Goal: Task Accomplishment & Management: Manage account settings

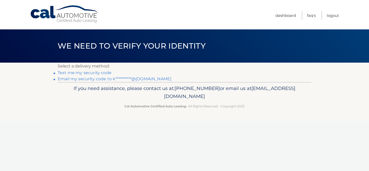
click at [95, 74] on link "Text me my security code" at bounding box center [85, 72] width 54 height 5
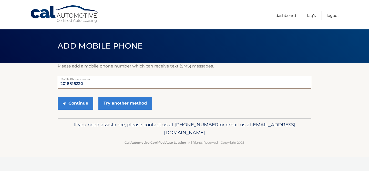
click at [94, 83] on input "2018816220" at bounding box center [185, 82] width 254 height 13
click at [110, 101] on link "Try another method" at bounding box center [125, 103] width 54 height 13
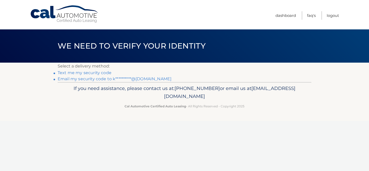
click at [128, 80] on link "**********" at bounding box center [115, 79] width 114 height 5
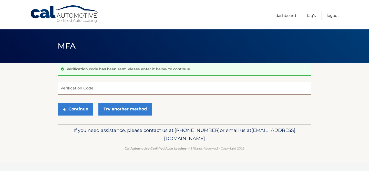
click at [129, 82] on input "Verification Code" at bounding box center [185, 88] width 254 height 13
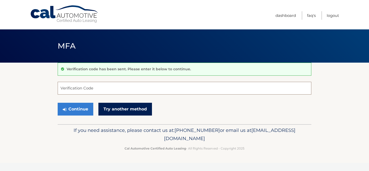
paste input "139577"
type input "139577"
click at [128, 111] on link "Try another method" at bounding box center [125, 109] width 54 height 13
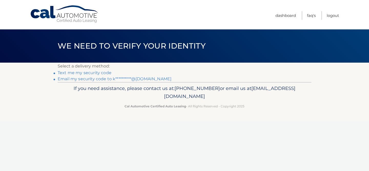
click at [130, 78] on link "**********" at bounding box center [115, 79] width 114 height 5
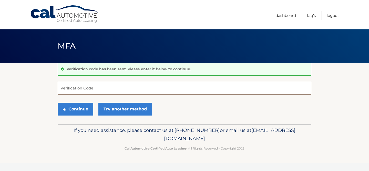
click at [95, 83] on input "Verification Code" at bounding box center [185, 88] width 254 height 13
paste input "733323"
type input "733323"
click at [78, 110] on button "Continue" at bounding box center [76, 109] width 36 height 13
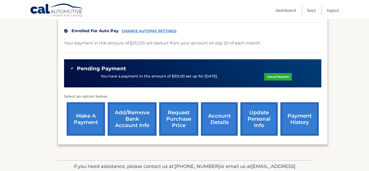
scroll to position [126, 0]
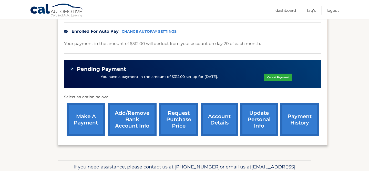
click at [221, 118] on link "account details" at bounding box center [219, 120] width 37 height 34
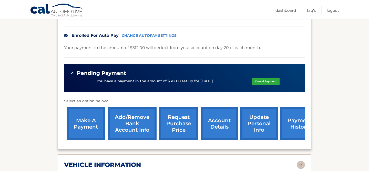
scroll to position [130, 0]
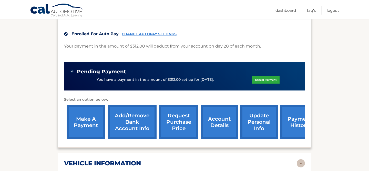
click at [256, 111] on link "update personal info" at bounding box center [258, 123] width 37 height 34
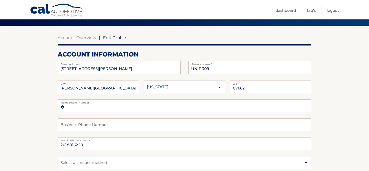
scroll to position [39, 0]
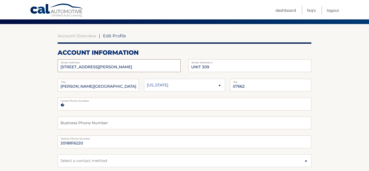
click at [154, 69] on input "175 ROCHELLE AVE" at bounding box center [119, 65] width 123 height 13
type input "2"
type input "221 4TH STREET"
type input "UNIT A"
type input "[GEOGRAPHIC_DATA]"
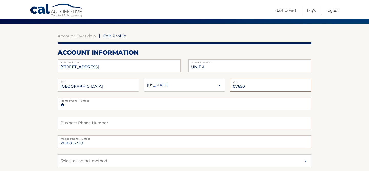
type input "07650"
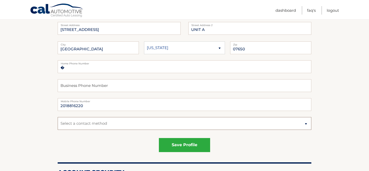
scroll to position [79, 0]
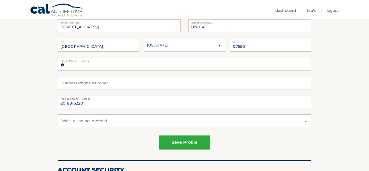
click at [165, 125] on select "Select a contact method Mobile Home" at bounding box center [185, 121] width 254 height 13
select select "1"
click at [58, 115] on select "Select a contact method Mobile Home" at bounding box center [185, 121] width 254 height 13
click at [85, 124] on select "Select a contact method Mobile Home" at bounding box center [185, 121] width 254 height 13
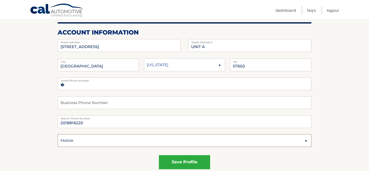
scroll to position [60, 0]
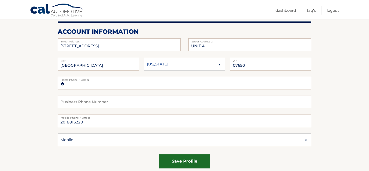
click at [191, 161] on button "save profile" at bounding box center [184, 162] width 51 height 14
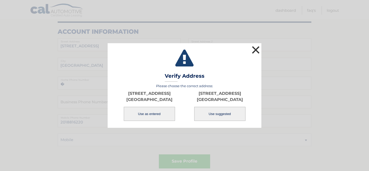
click at [255, 51] on button "×" at bounding box center [256, 50] width 10 height 10
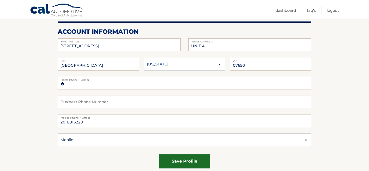
click at [191, 161] on button "save profile" at bounding box center [184, 162] width 51 height 14
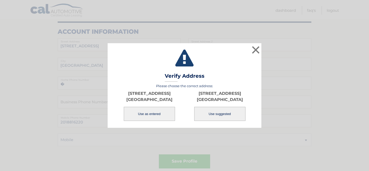
click at [221, 114] on button "Use suggested" at bounding box center [219, 114] width 51 height 14
click at [226, 113] on button "Use suggested" at bounding box center [219, 114] width 51 height 14
type input "[STREET_ADDRESS]"
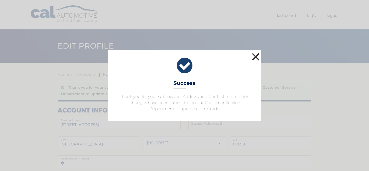
click at [257, 58] on button "×" at bounding box center [256, 57] width 10 height 10
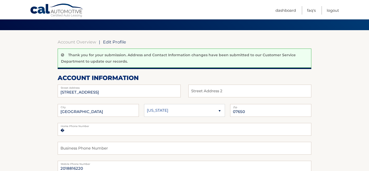
scroll to position [35, 0]
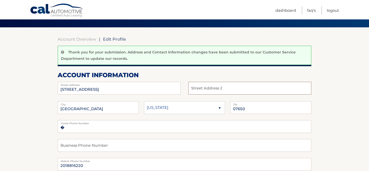
click at [231, 90] on input "text" at bounding box center [249, 88] width 123 height 13
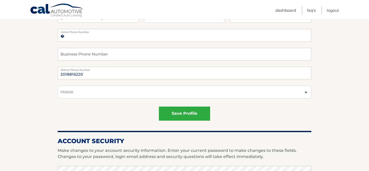
scroll to position [143, 0]
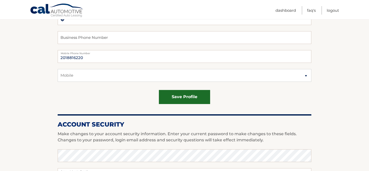
click at [187, 97] on button "save profile" at bounding box center [184, 97] width 51 height 14
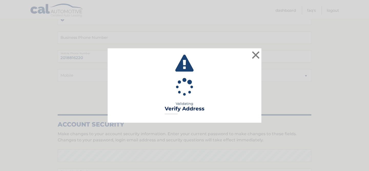
type input "UNIT A"
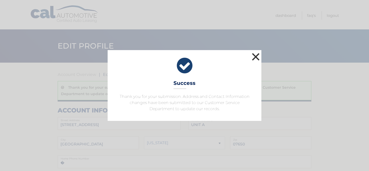
click at [252, 57] on button "×" at bounding box center [256, 57] width 10 height 10
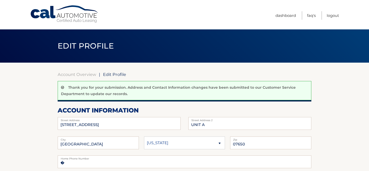
click at [74, 18] on link "Cal Automotive" at bounding box center [64, 14] width 69 height 18
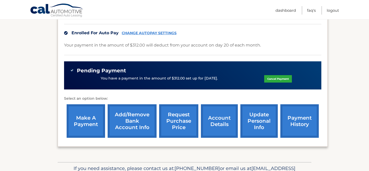
scroll to position [125, 0]
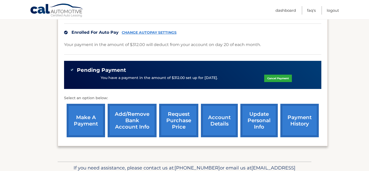
click at [263, 118] on link "update personal info" at bounding box center [258, 121] width 37 height 34
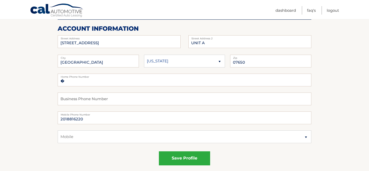
scroll to position [62, 0]
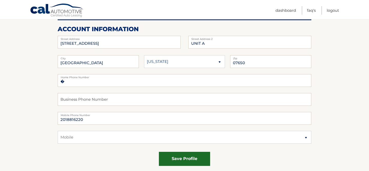
click at [185, 156] on button "save profile" at bounding box center [184, 159] width 51 height 14
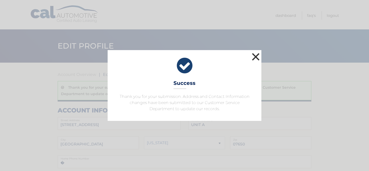
click at [253, 57] on button "×" at bounding box center [256, 57] width 10 height 10
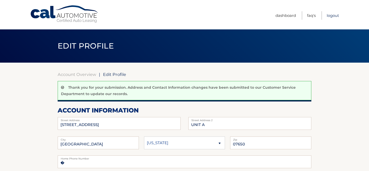
click at [331, 14] on link "Logout" at bounding box center [333, 15] width 12 height 8
